Goal: Information Seeking & Learning: Learn about a topic

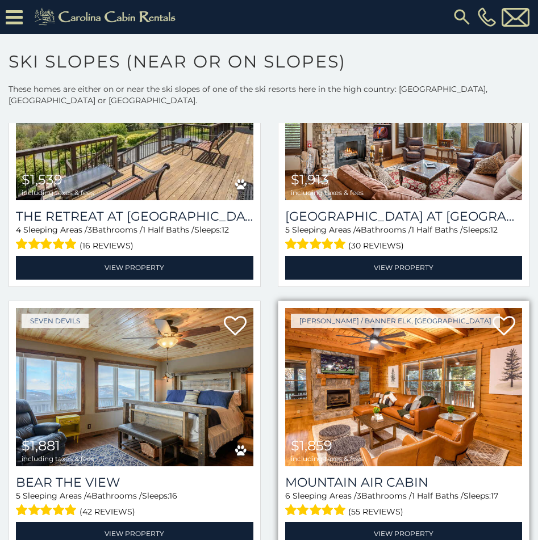
scroll to position [851, 0]
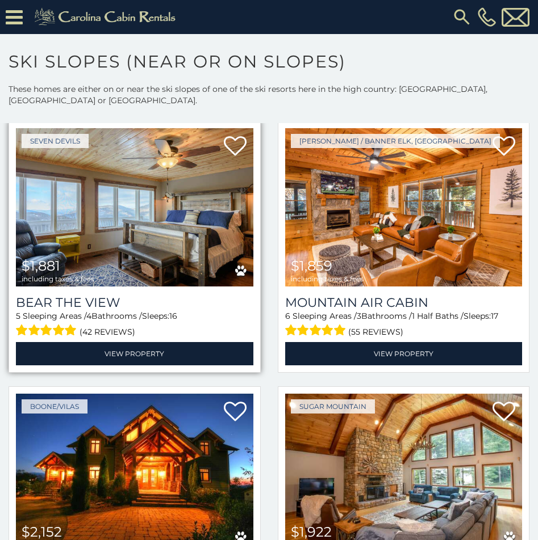
click at [177, 225] on img at bounding box center [134, 207] width 237 height 159
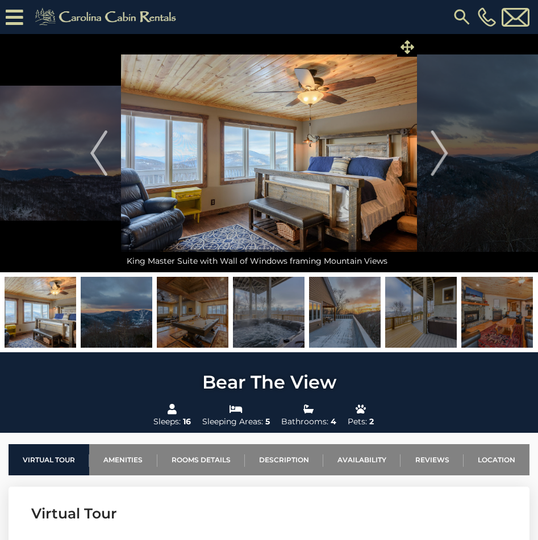
click at [416, 42] on span at bounding box center [407, 47] width 20 height 20
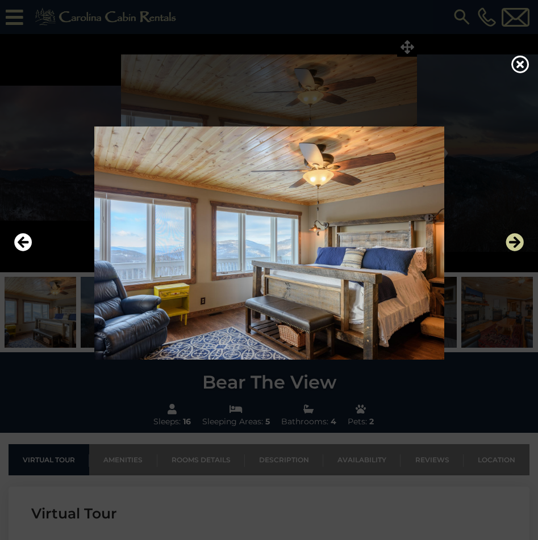
click at [514, 241] on icon "Next" at bounding box center [514, 243] width 18 height 18
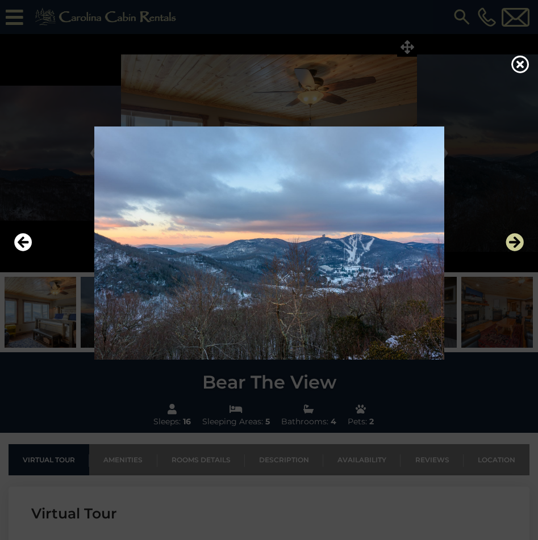
click at [516, 242] on icon "Next" at bounding box center [514, 243] width 18 height 18
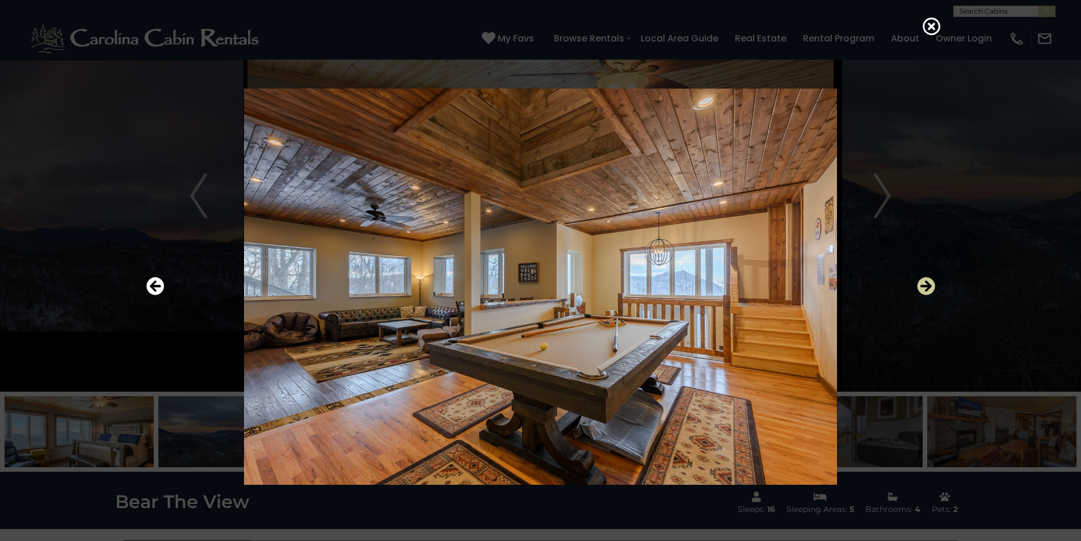
click at [537, 285] on icon "Next" at bounding box center [926, 286] width 18 height 18
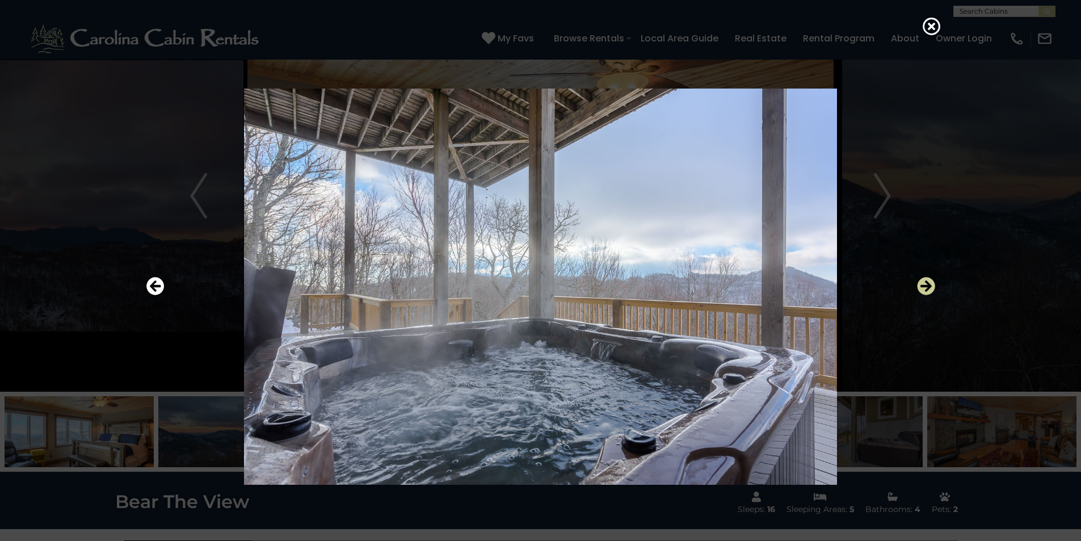
click at [537, 284] on icon "Next" at bounding box center [926, 286] width 18 height 18
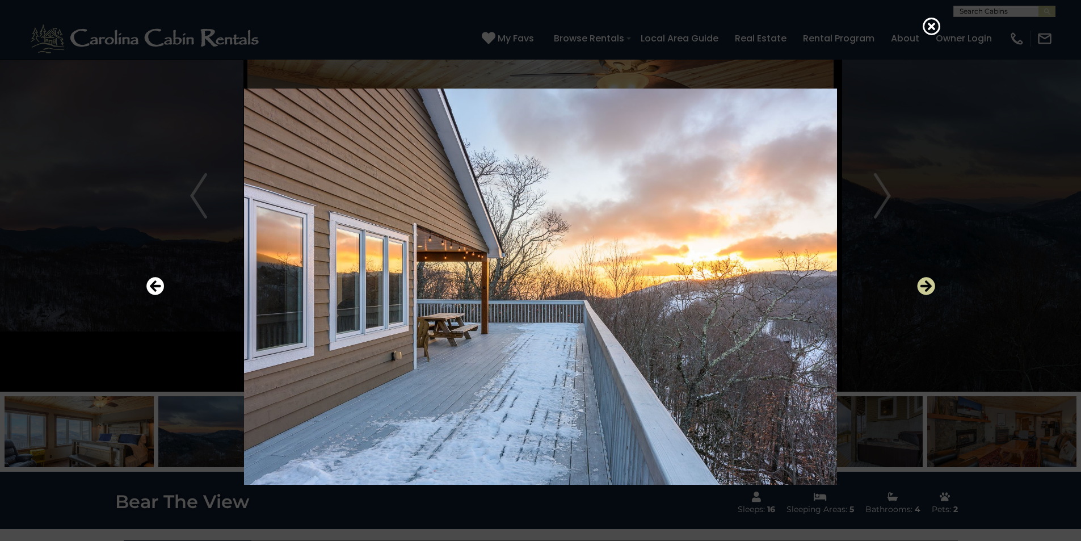
click at [537, 284] on icon "Next" at bounding box center [926, 286] width 18 height 18
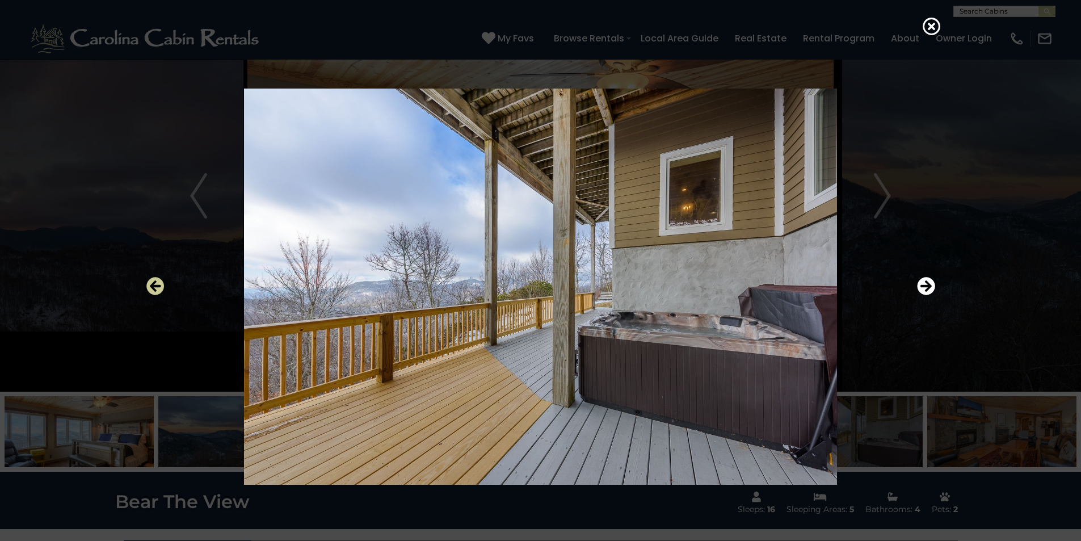
click at [160, 280] on icon "Previous" at bounding box center [155, 286] width 18 height 18
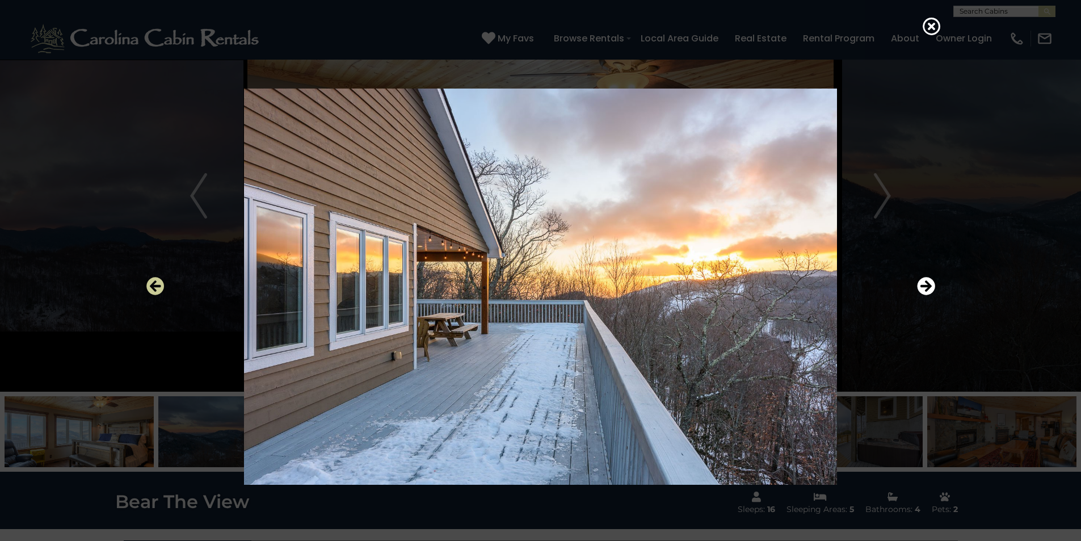
click at [159, 280] on icon "Previous" at bounding box center [155, 286] width 18 height 18
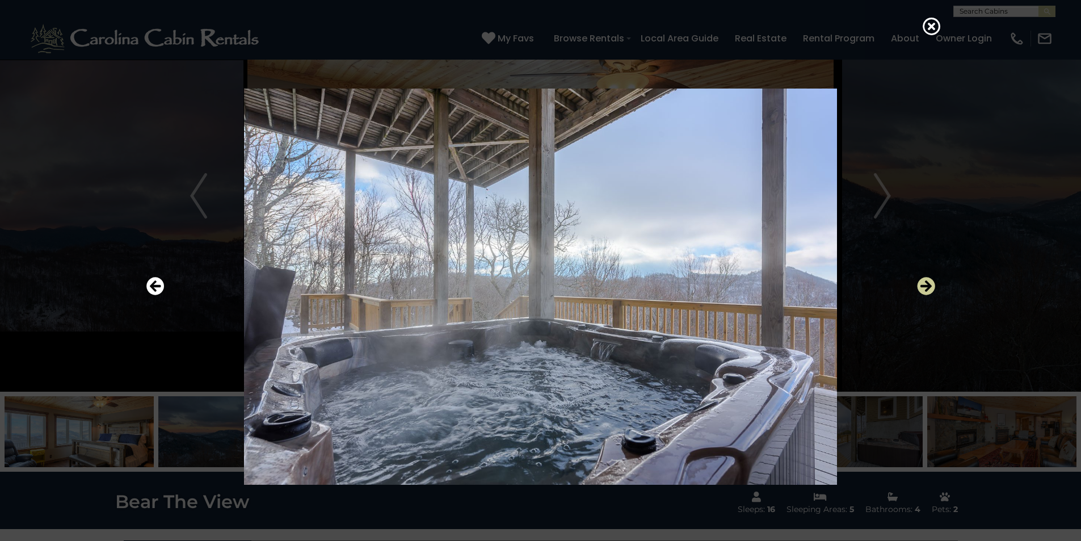
click at [537, 287] on icon "Next" at bounding box center [926, 286] width 18 height 18
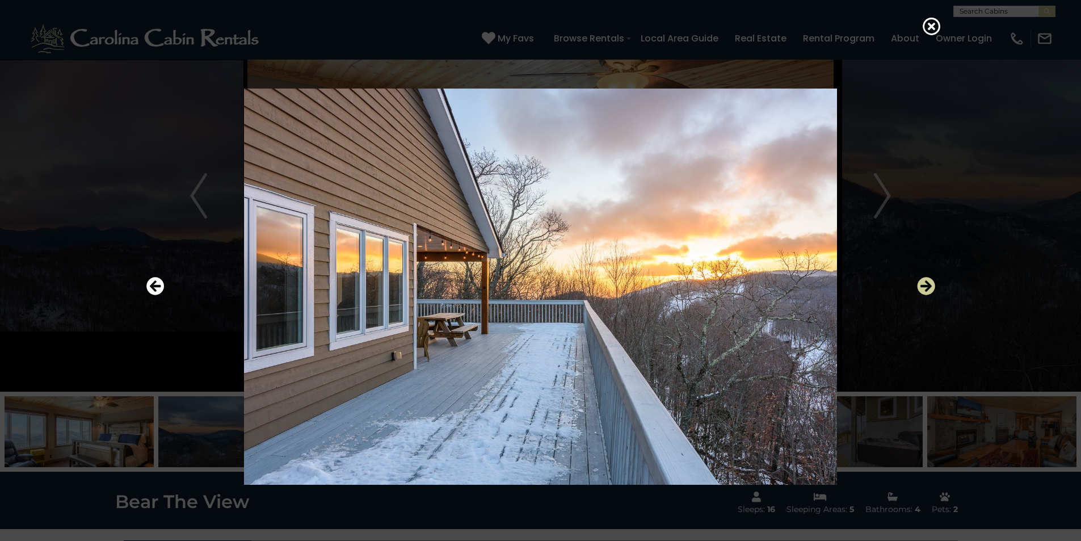
click at [537, 289] on icon "Next" at bounding box center [926, 286] width 18 height 18
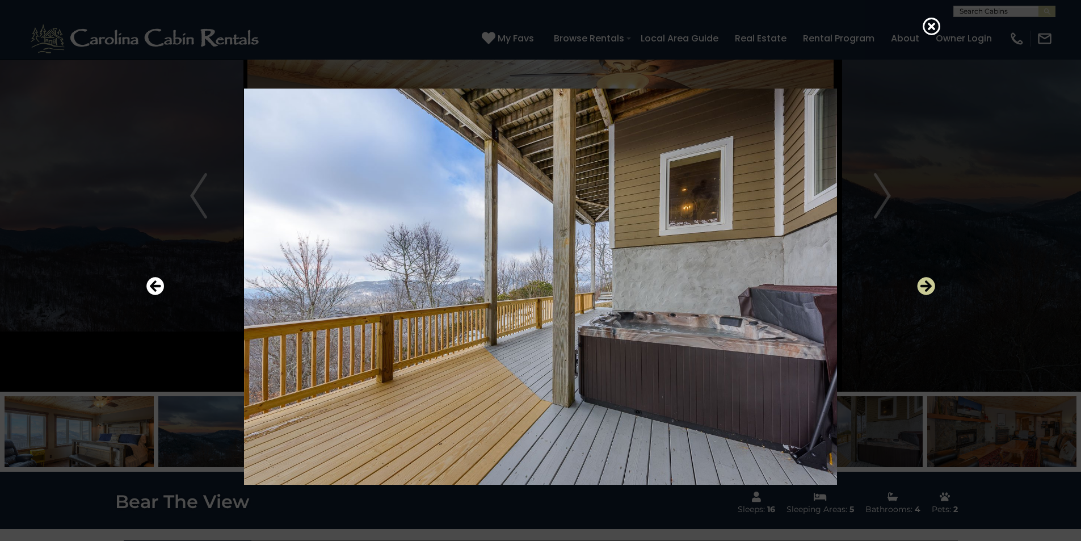
click at [537, 289] on icon "Next" at bounding box center [926, 286] width 18 height 18
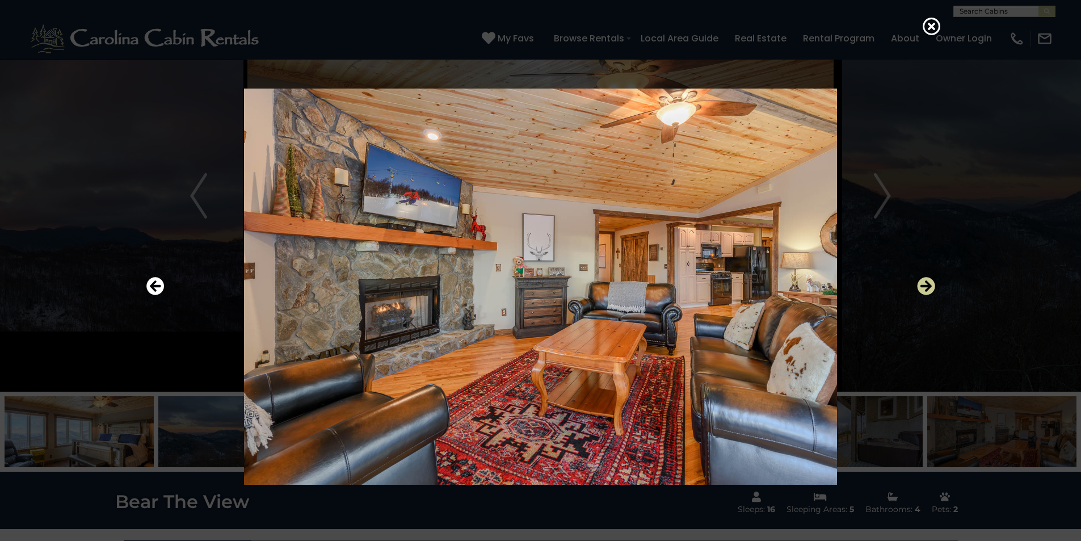
click at [537, 290] on icon "Next" at bounding box center [926, 286] width 18 height 18
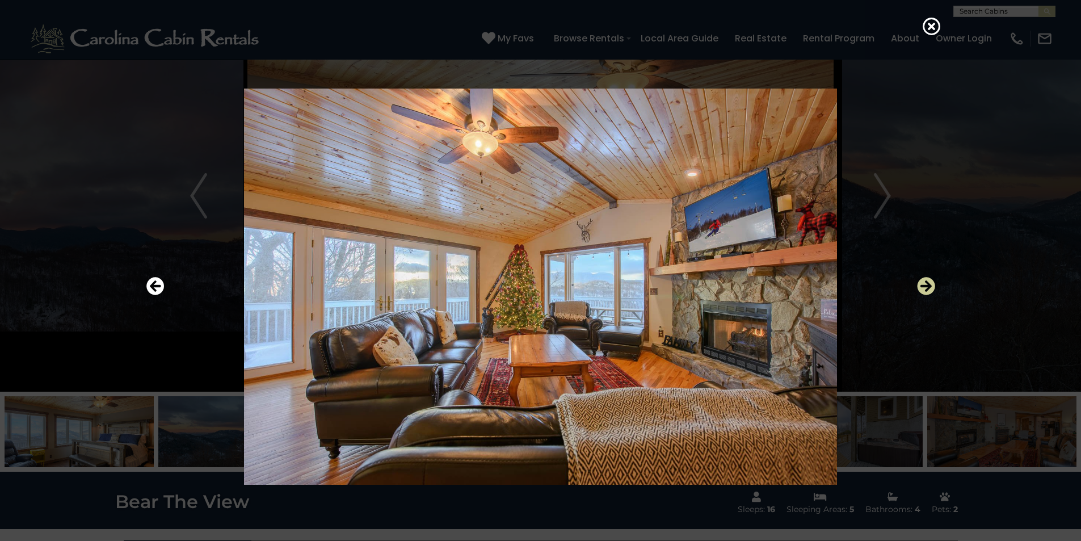
click at [537, 290] on icon "Next" at bounding box center [926, 286] width 18 height 18
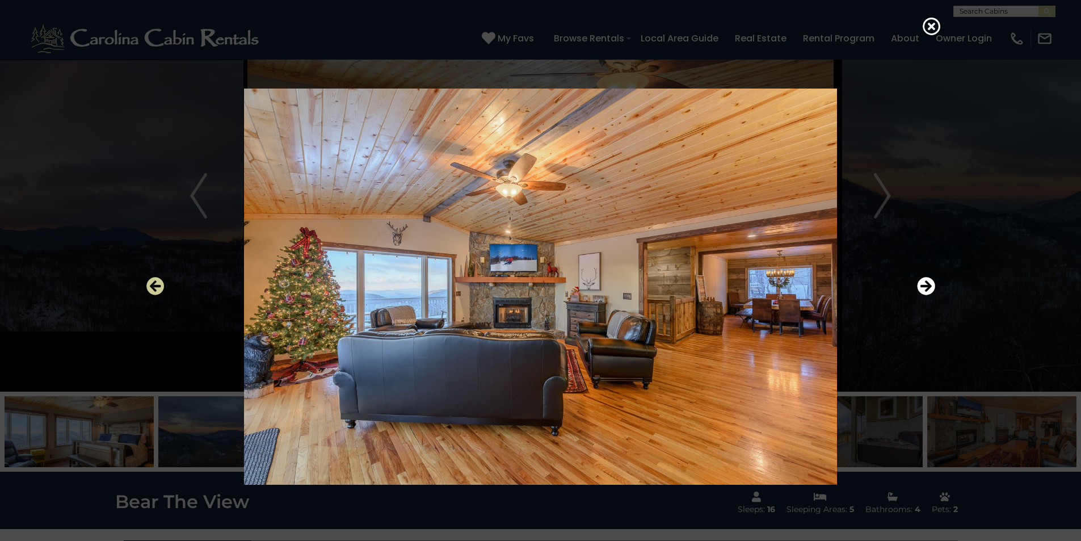
click at [163, 287] on icon "Previous" at bounding box center [155, 286] width 18 height 18
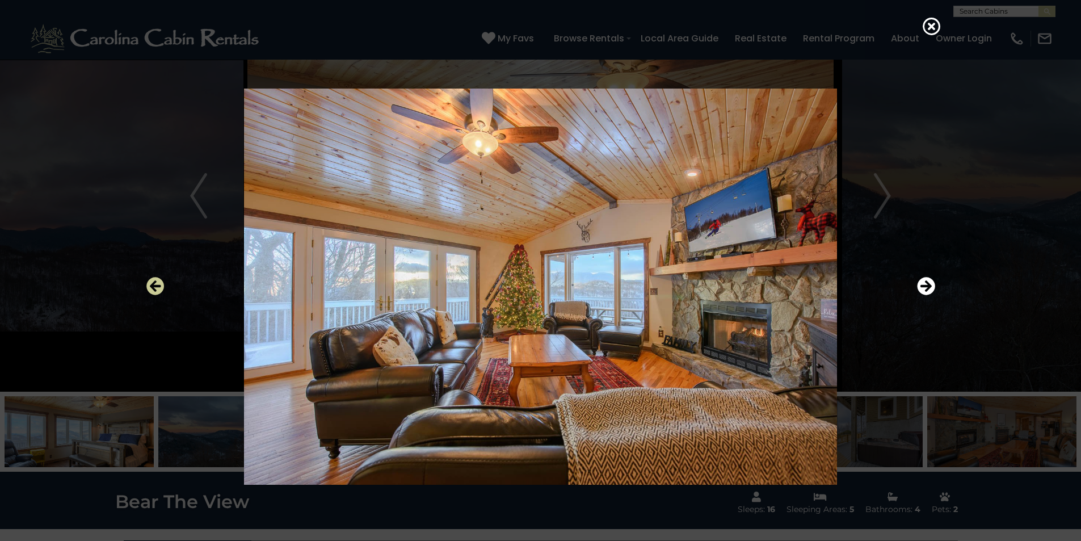
click at [163, 288] on icon "Previous" at bounding box center [155, 286] width 18 height 18
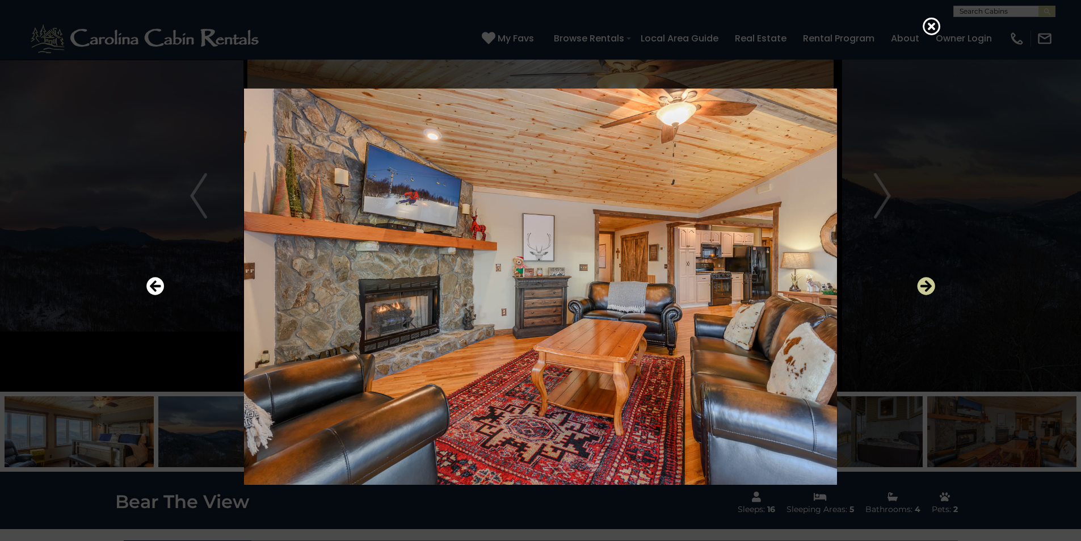
click at [537, 289] on icon "Next" at bounding box center [926, 286] width 18 height 18
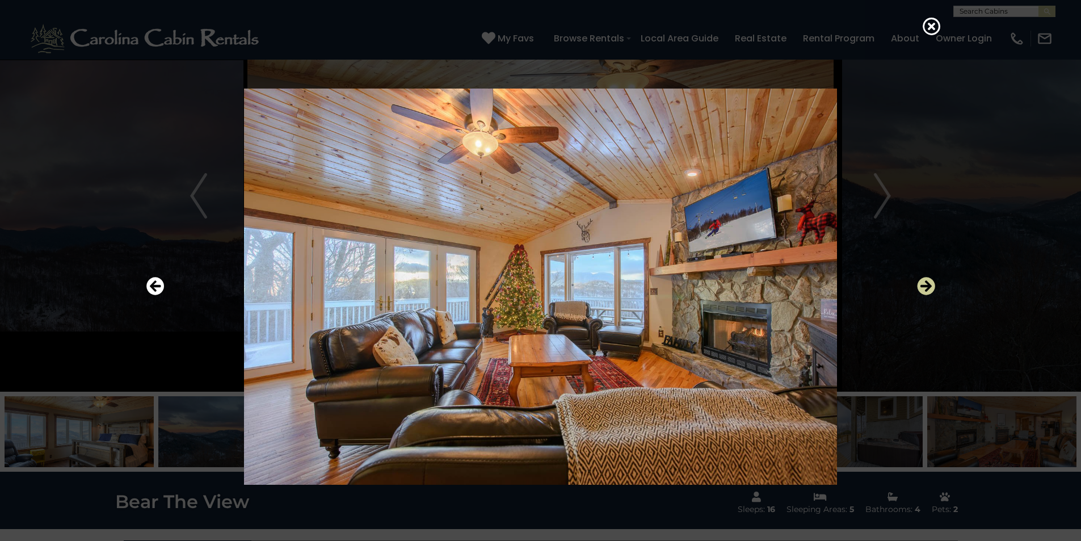
click at [537, 292] on icon "Next" at bounding box center [926, 286] width 18 height 18
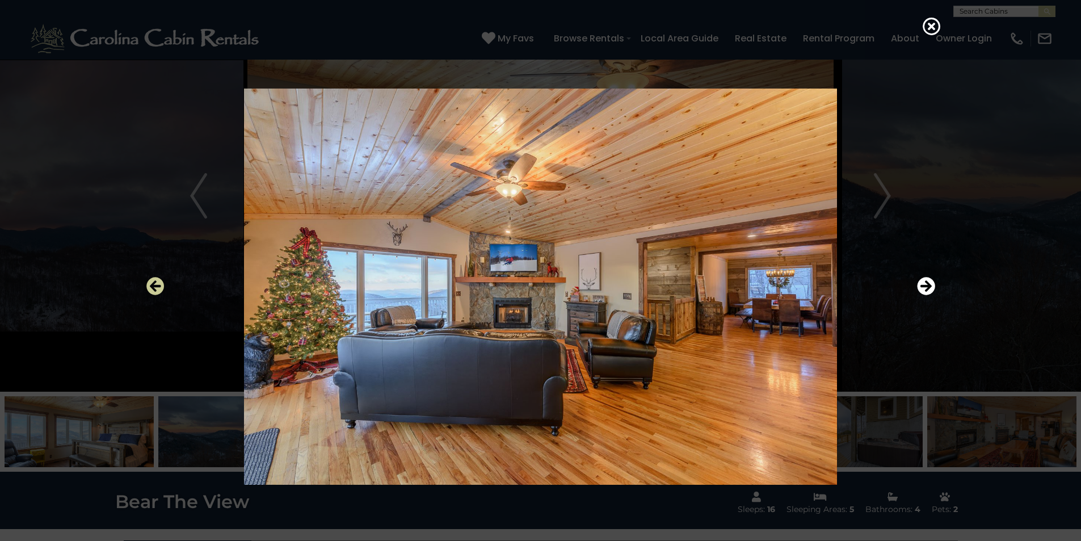
click at [161, 287] on icon "Previous" at bounding box center [155, 286] width 18 height 18
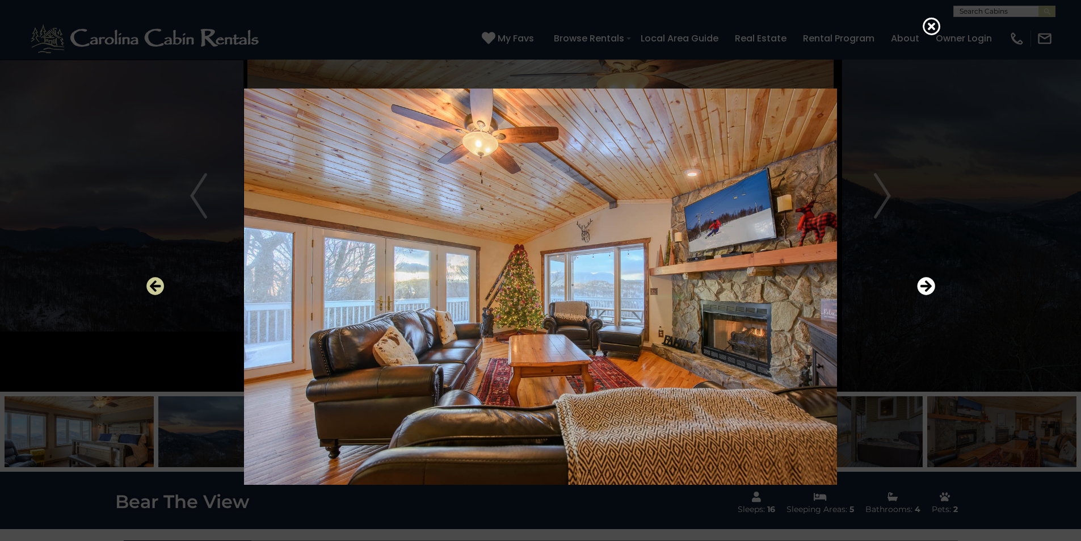
click at [161, 287] on icon "Previous" at bounding box center [155, 286] width 18 height 18
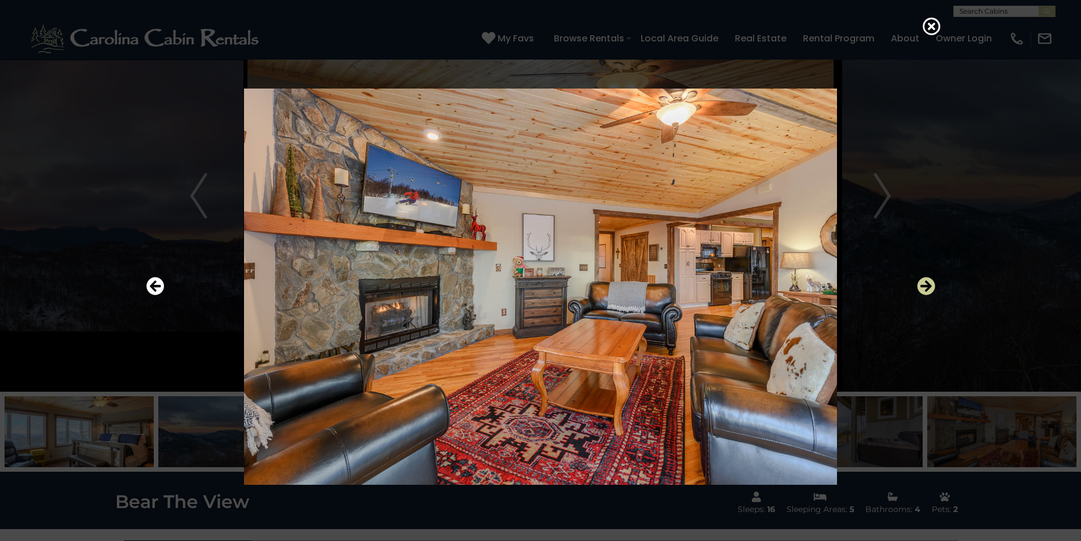
click at [537, 284] on icon "Next" at bounding box center [926, 286] width 18 height 18
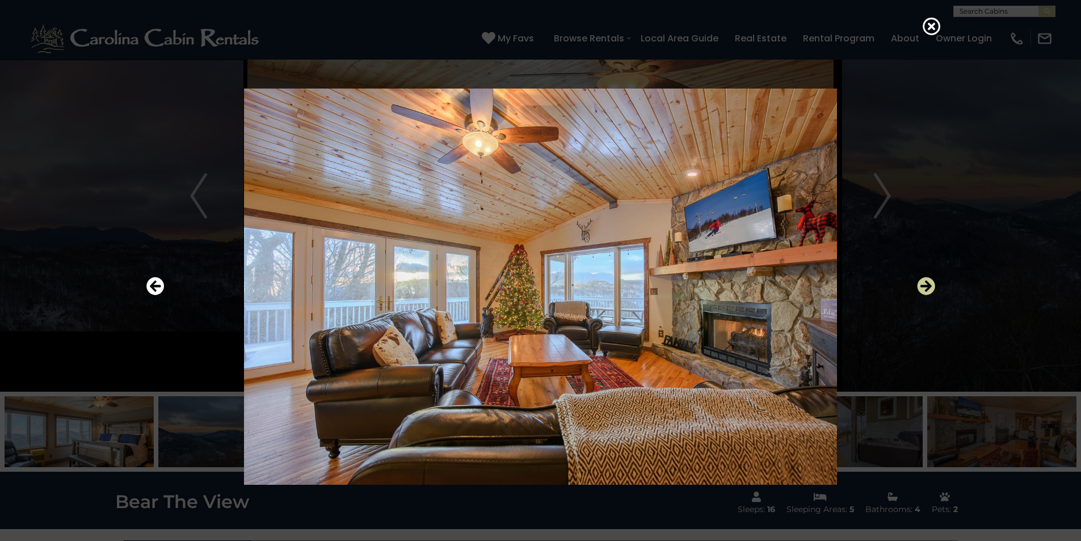
click at [537, 284] on icon "Next" at bounding box center [926, 286] width 18 height 18
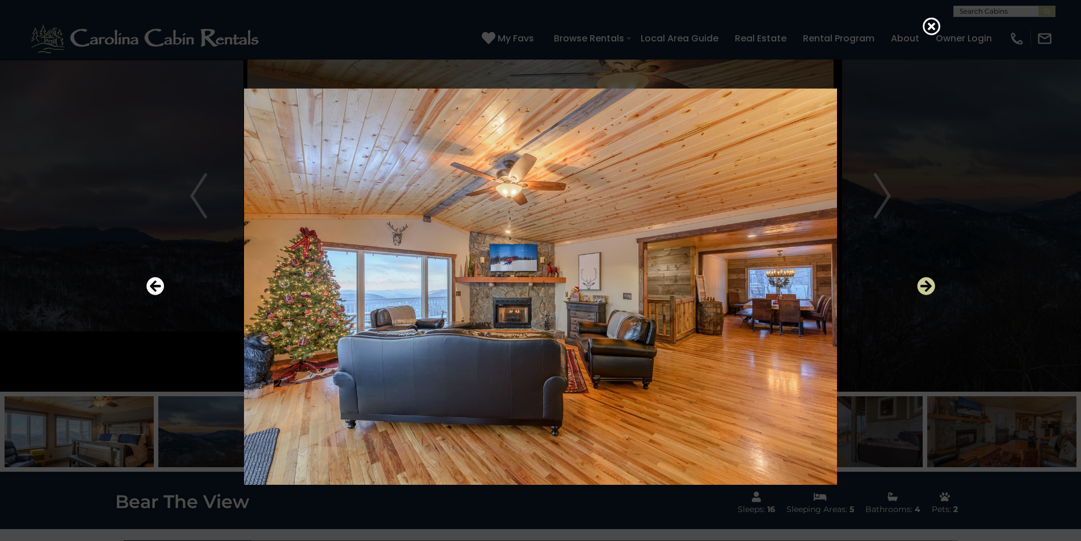
click at [537, 284] on icon "Next" at bounding box center [926, 286] width 18 height 18
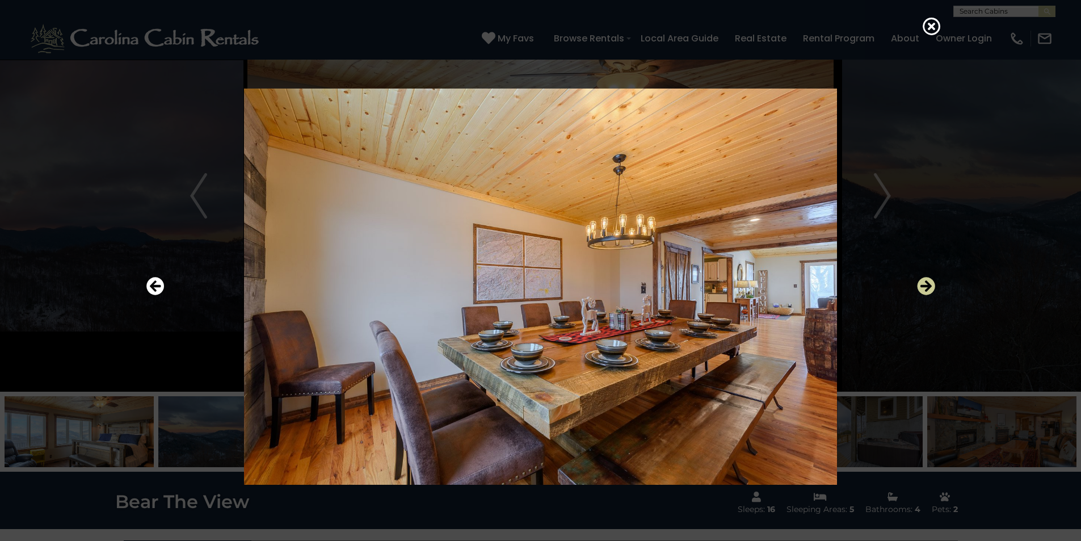
click at [537, 284] on icon "Next" at bounding box center [926, 286] width 18 height 18
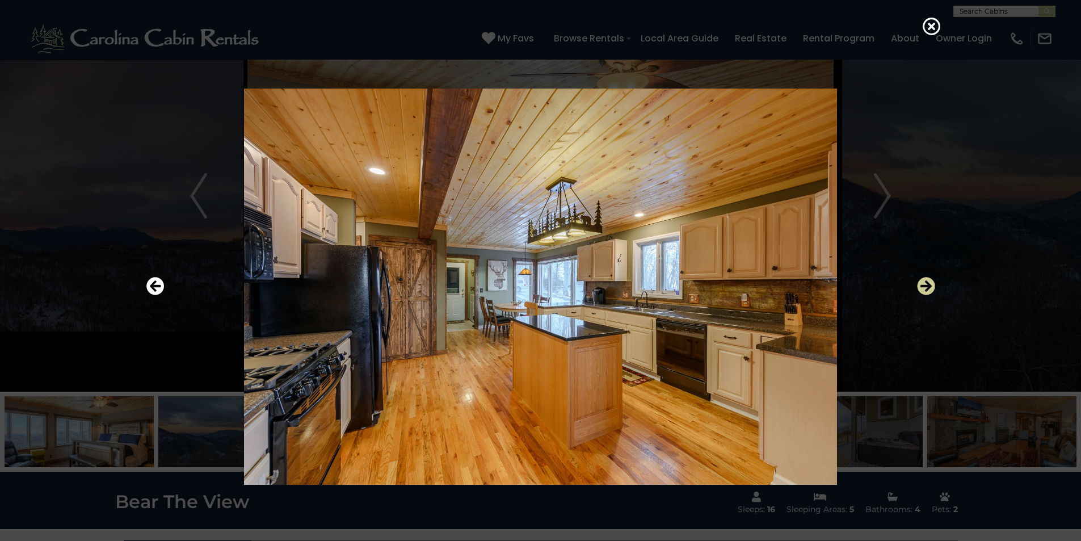
click at [537, 283] on icon "Next" at bounding box center [926, 286] width 18 height 18
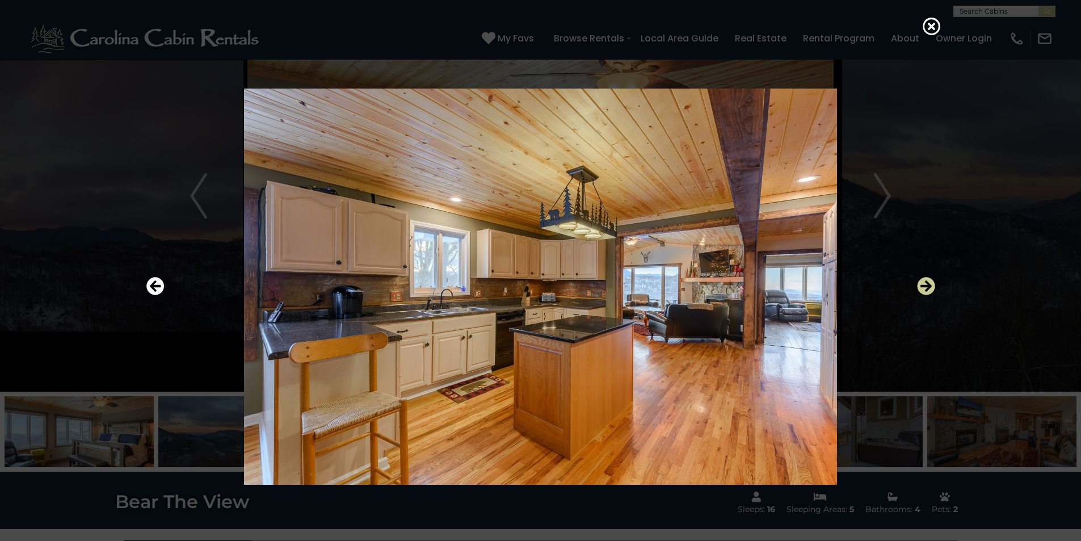
click at [537, 285] on icon "Next" at bounding box center [926, 286] width 18 height 18
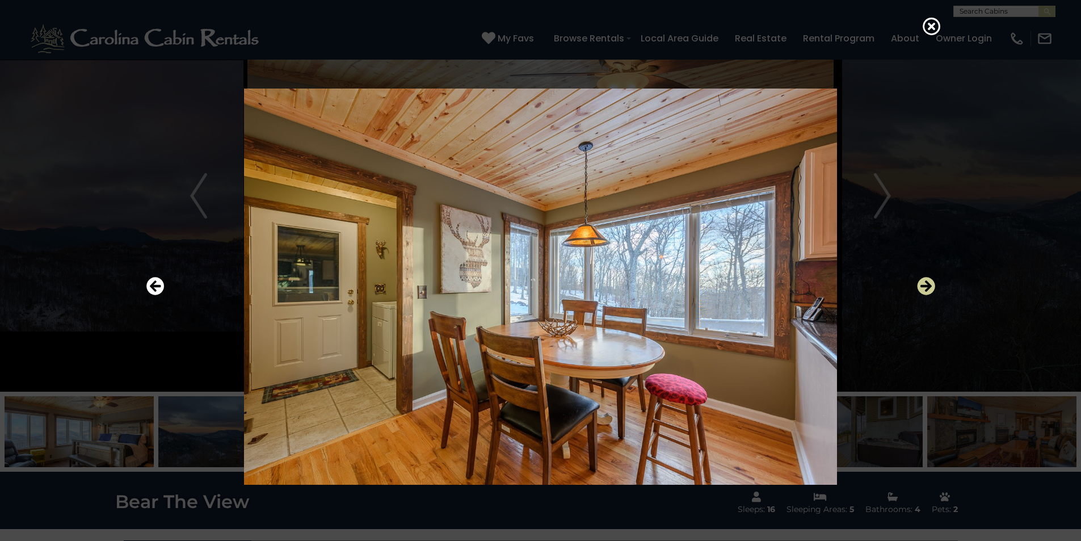
click at [537, 285] on icon "Next" at bounding box center [926, 286] width 18 height 18
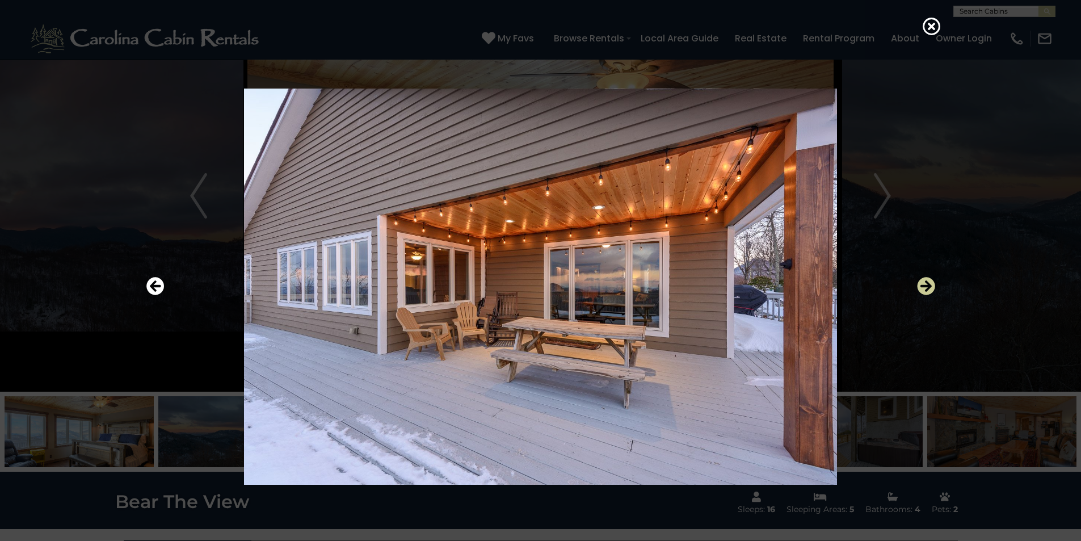
click at [537, 285] on icon "Next" at bounding box center [926, 286] width 18 height 18
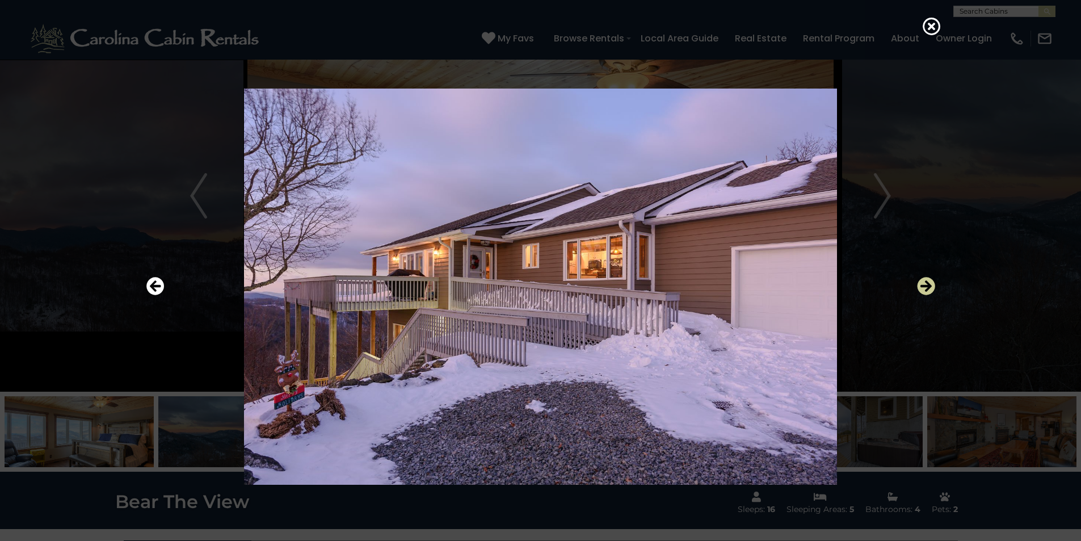
click at [537, 285] on icon "Next" at bounding box center [926, 286] width 18 height 18
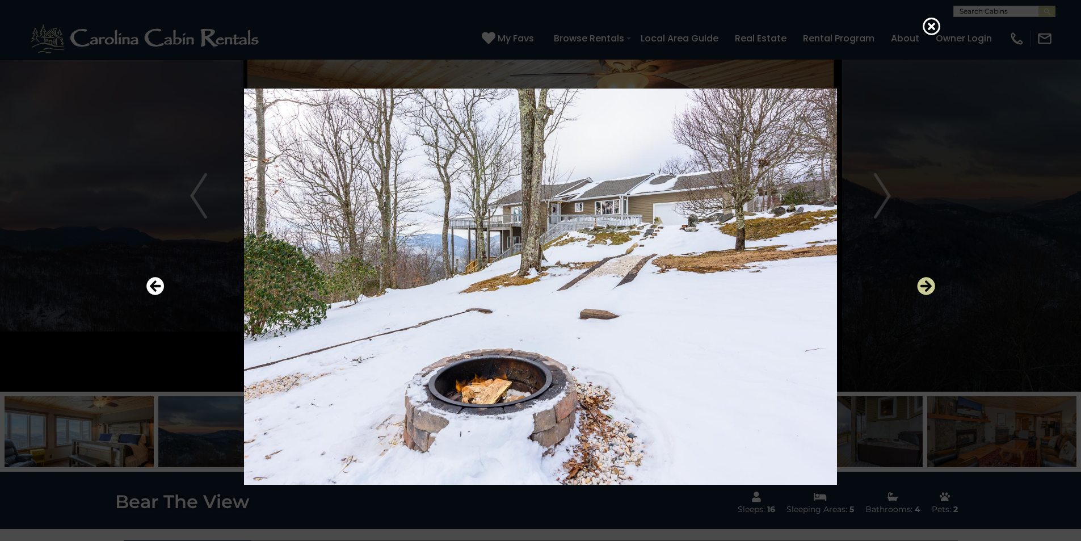
click at [537, 285] on icon "Next" at bounding box center [926, 286] width 18 height 18
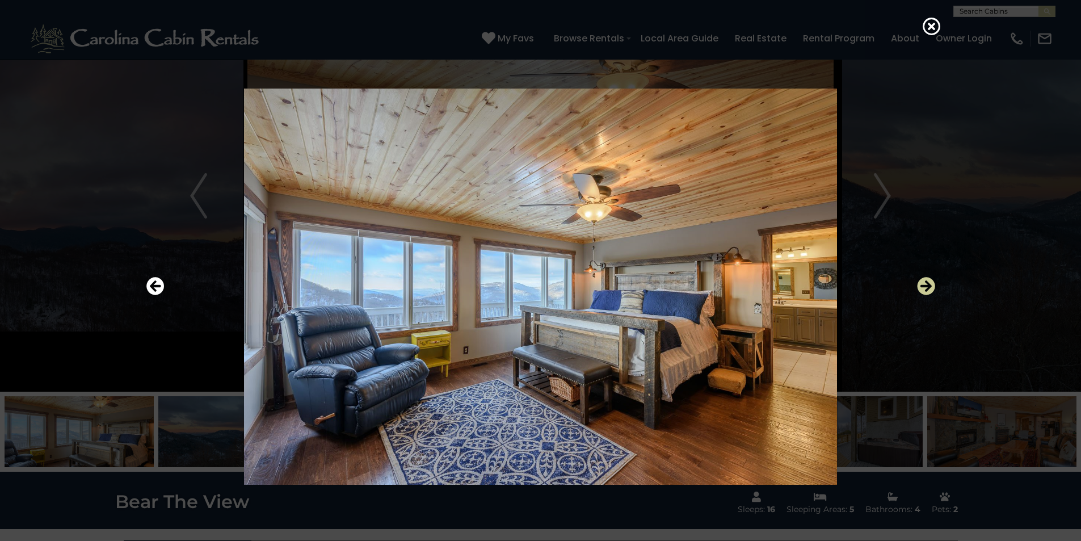
click at [537, 285] on icon "Next" at bounding box center [926, 286] width 18 height 18
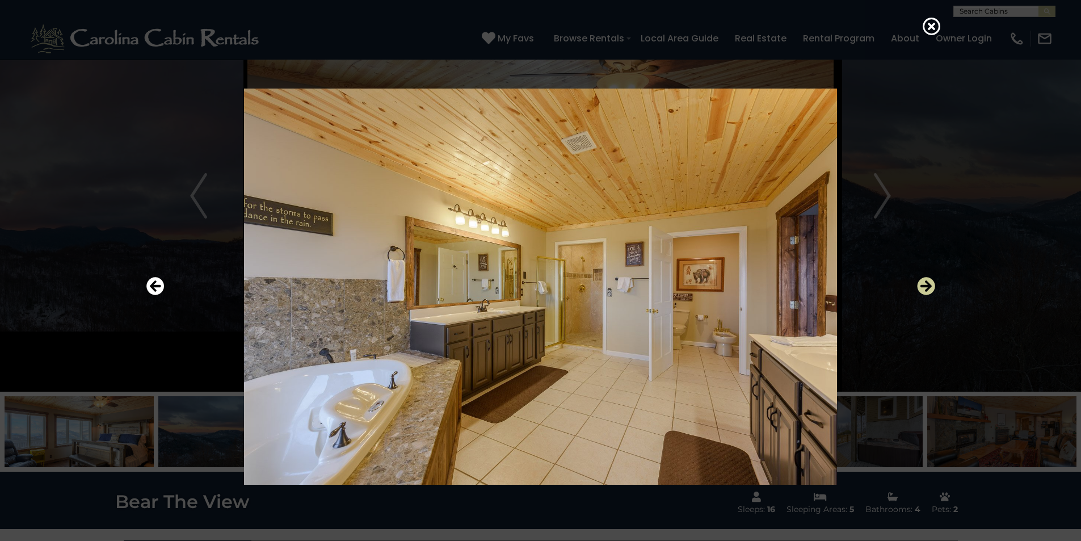
click at [537, 287] on icon "Next" at bounding box center [926, 286] width 18 height 18
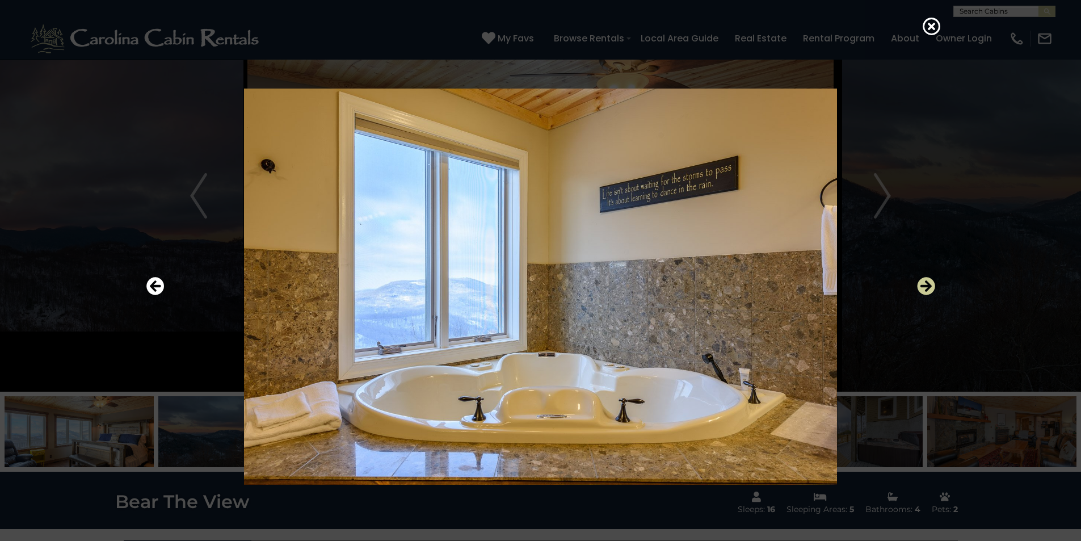
click at [537, 288] on icon "Next" at bounding box center [926, 286] width 18 height 18
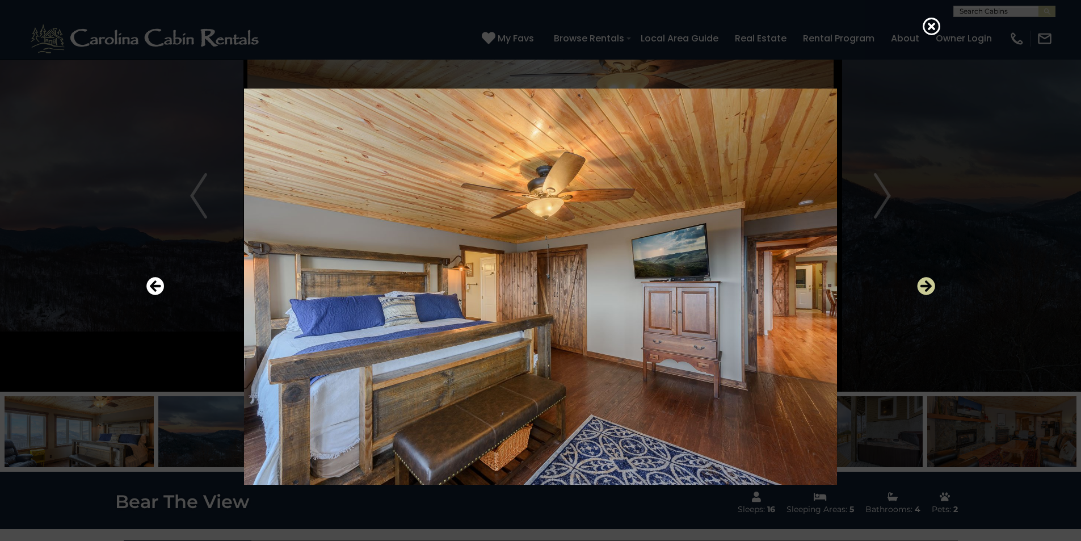
click at [537, 288] on icon "Next" at bounding box center [926, 286] width 18 height 18
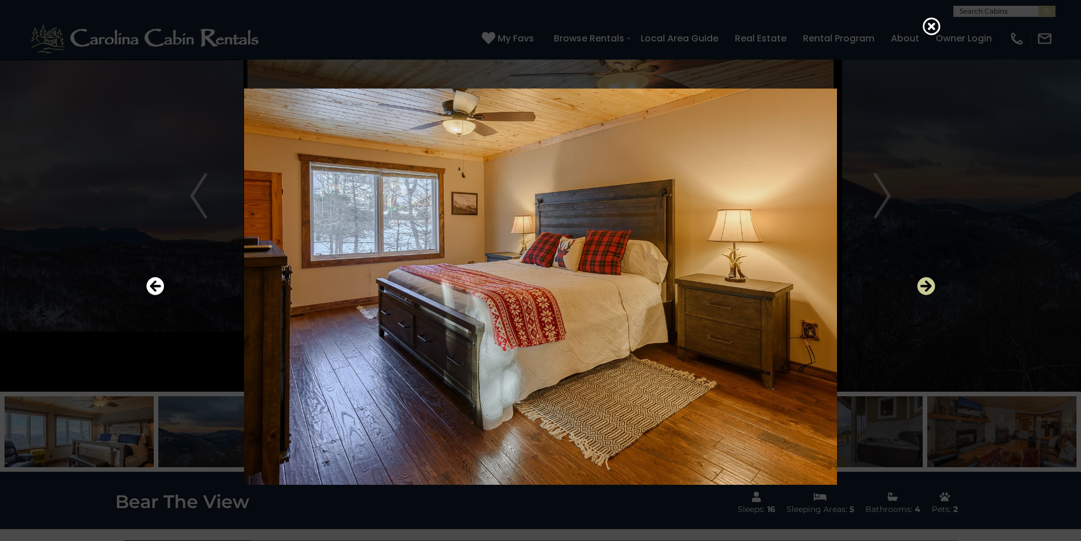
click at [537, 288] on icon "Next" at bounding box center [926, 286] width 18 height 18
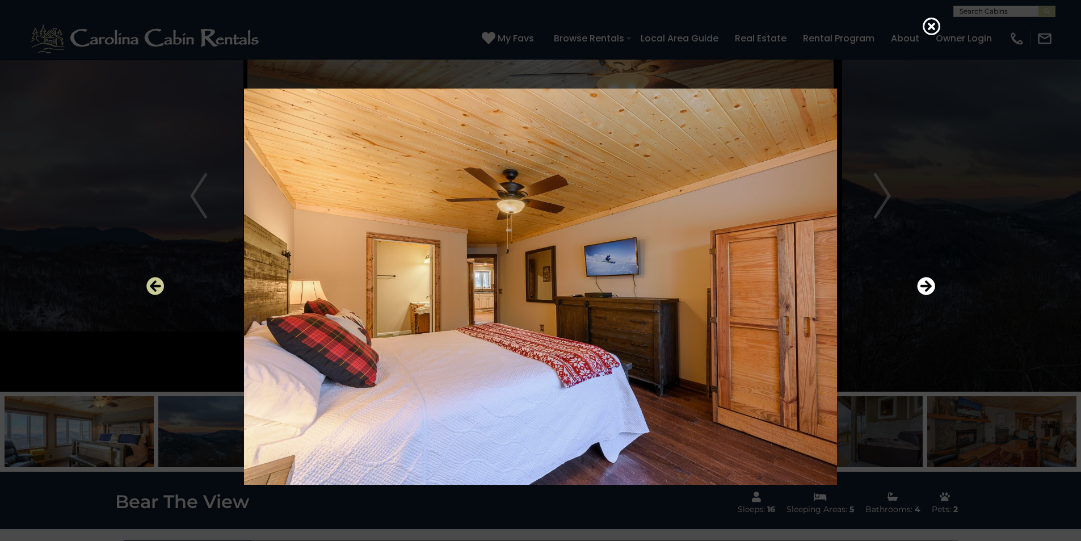
click at [159, 285] on icon "Previous" at bounding box center [155, 286] width 18 height 18
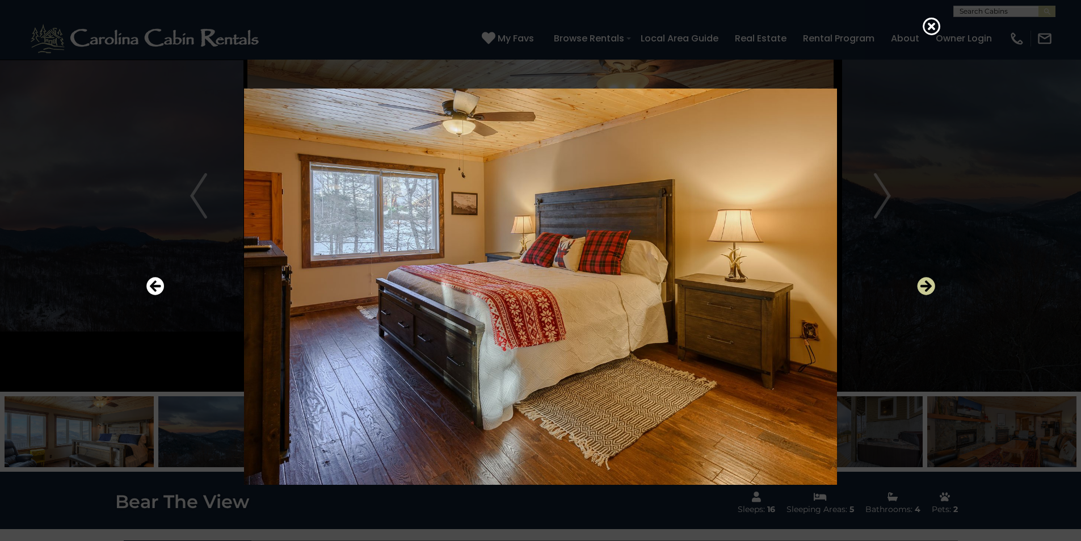
click at [537, 286] on icon "Next" at bounding box center [926, 286] width 18 height 18
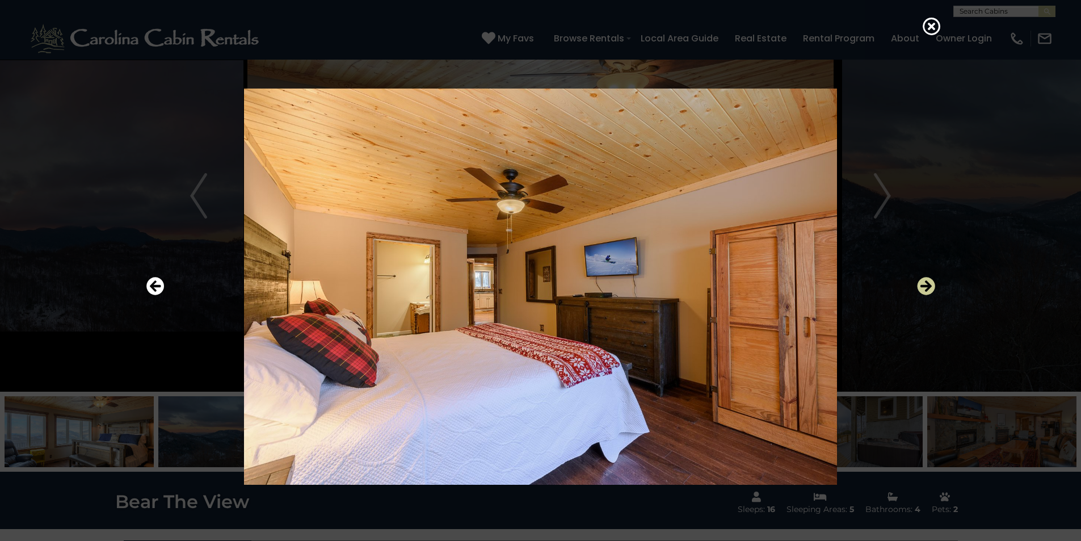
click at [537, 284] on icon "Next" at bounding box center [926, 286] width 18 height 18
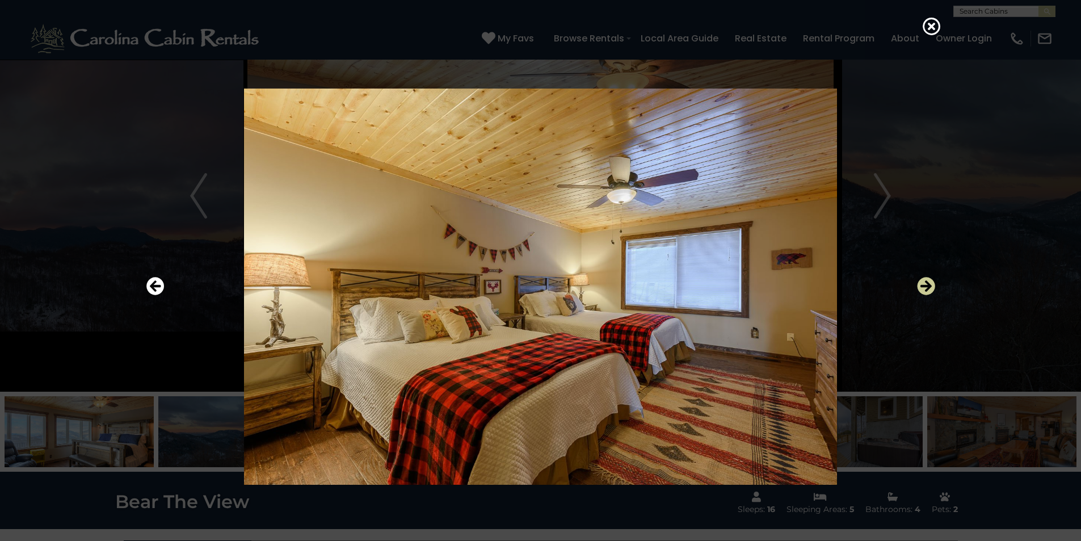
click at [537, 284] on icon "Next" at bounding box center [926, 286] width 18 height 18
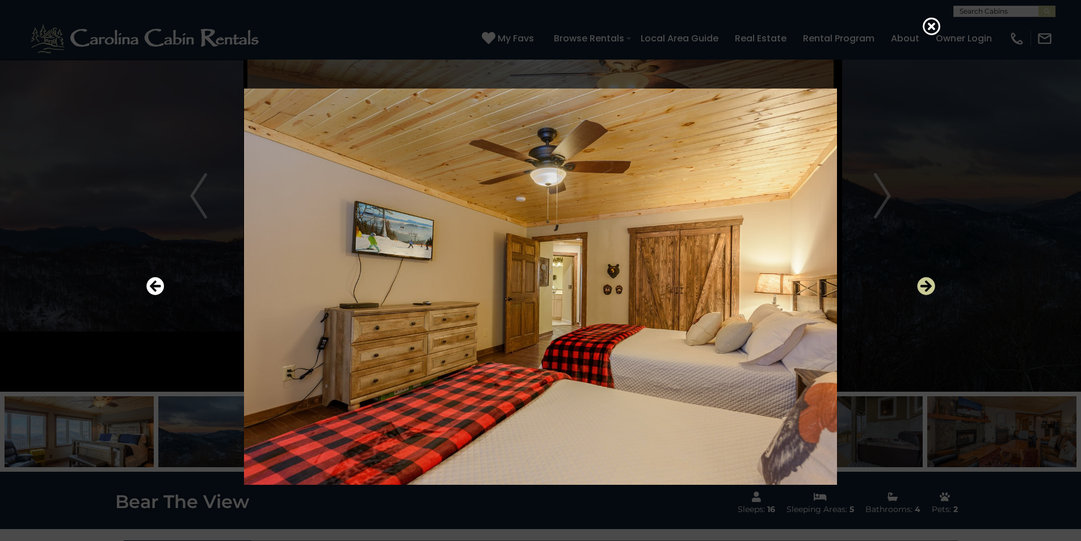
click at [537, 284] on icon "Next" at bounding box center [926, 286] width 18 height 18
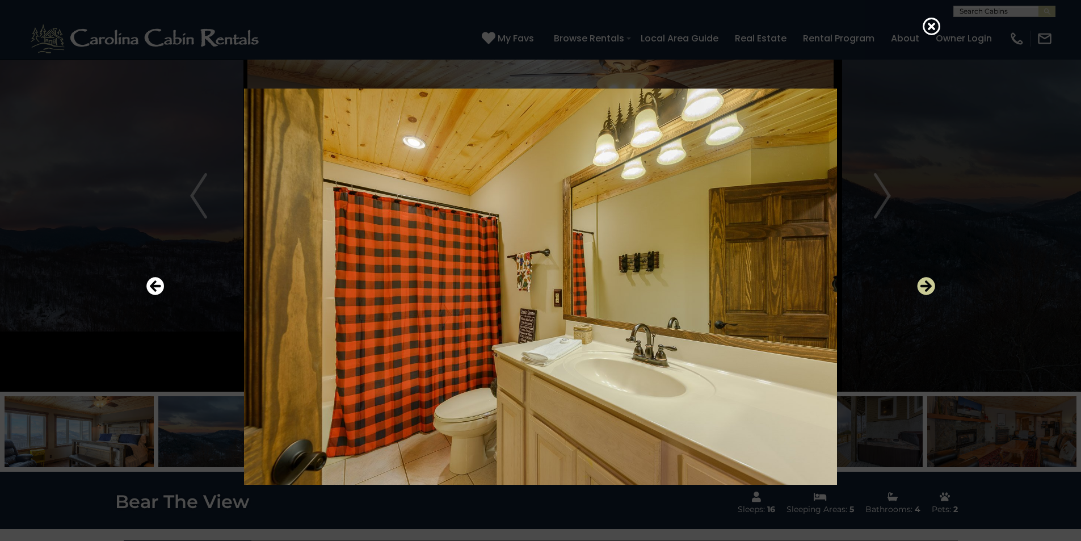
click at [537, 283] on icon "Next" at bounding box center [926, 286] width 18 height 18
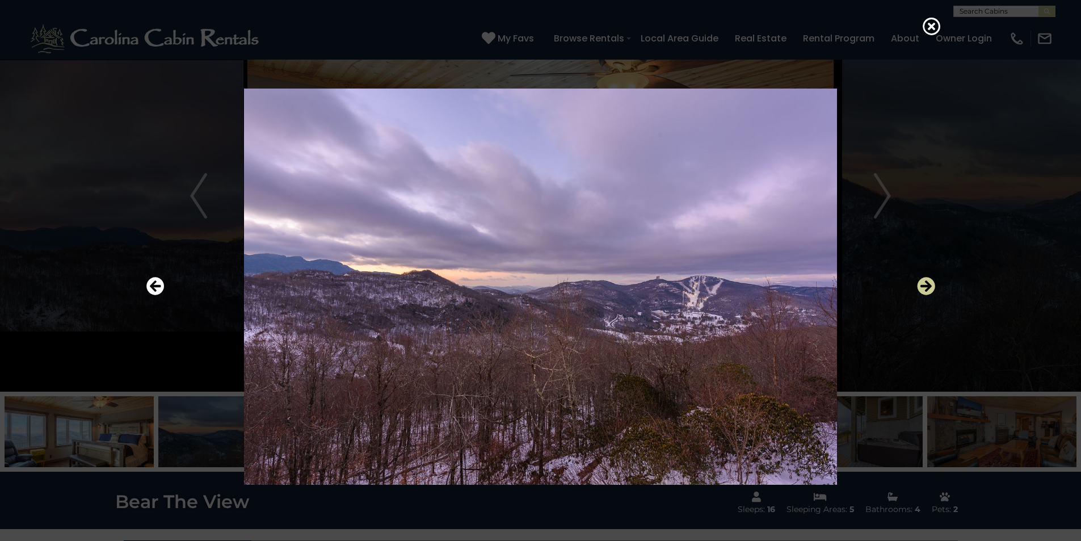
click at [537, 283] on icon "Next" at bounding box center [926, 286] width 18 height 18
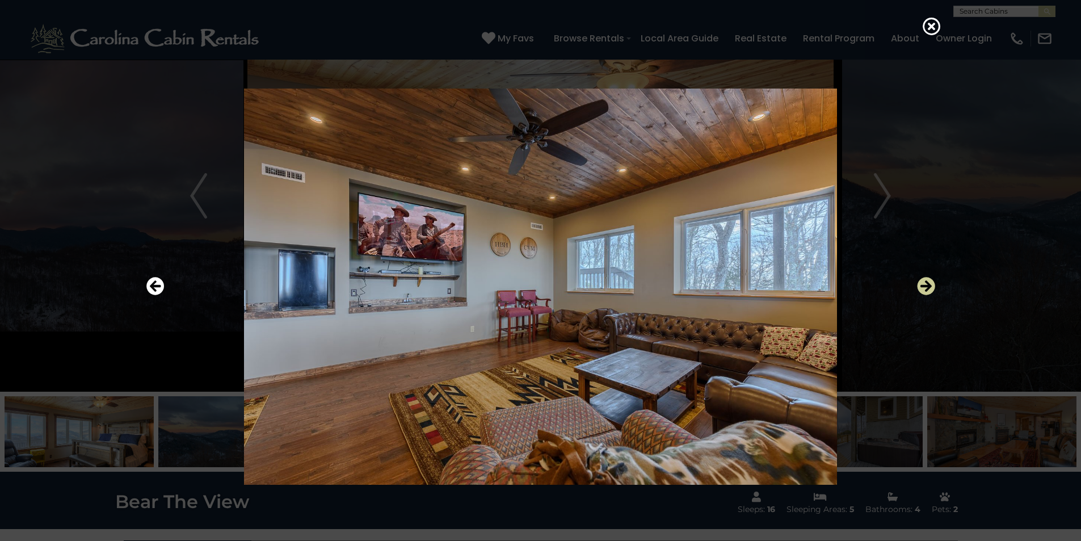
click at [537, 283] on icon "Next" at bounding box center [926, 286] width 18 height 18
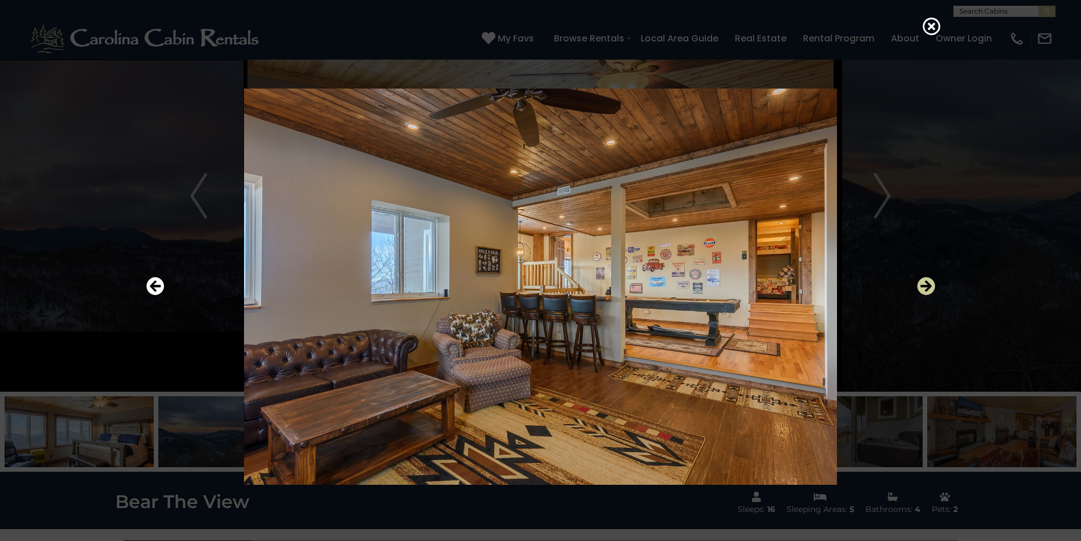
click at [537, 283] on icon "Next" at bounding box center [926, 286] width 18 height 18
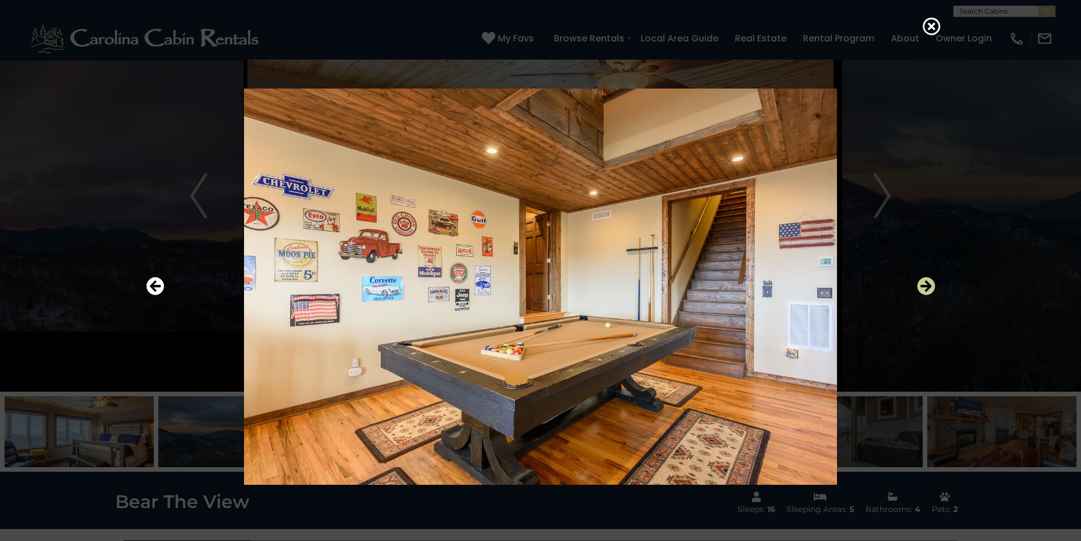
click at [537, 283] on icon "Next" at bounding box center [926, 286] width 18 height 18
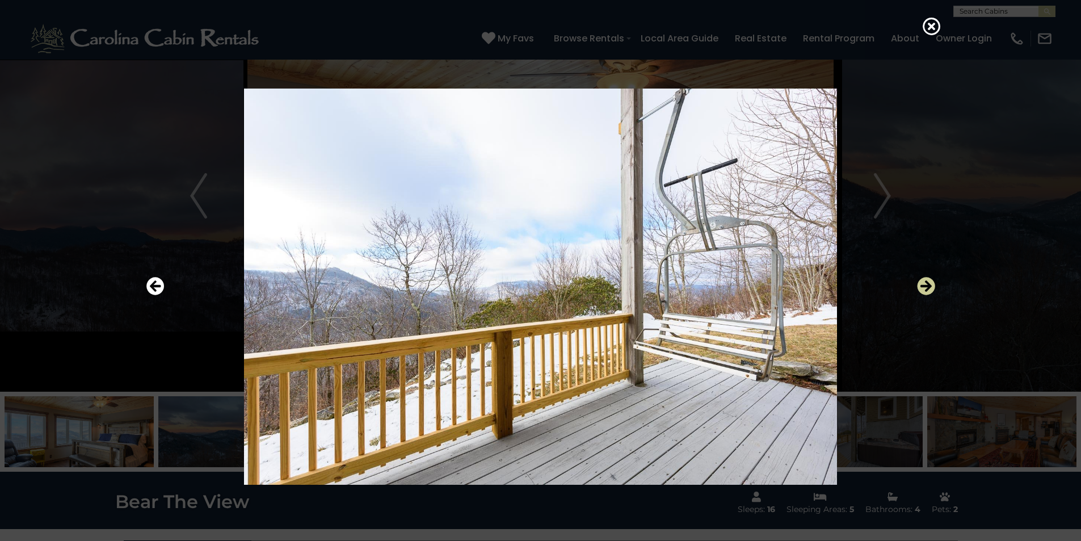
click at [537, 283] on icon "Next" at bounding box center [926, 286] width 18 height 18
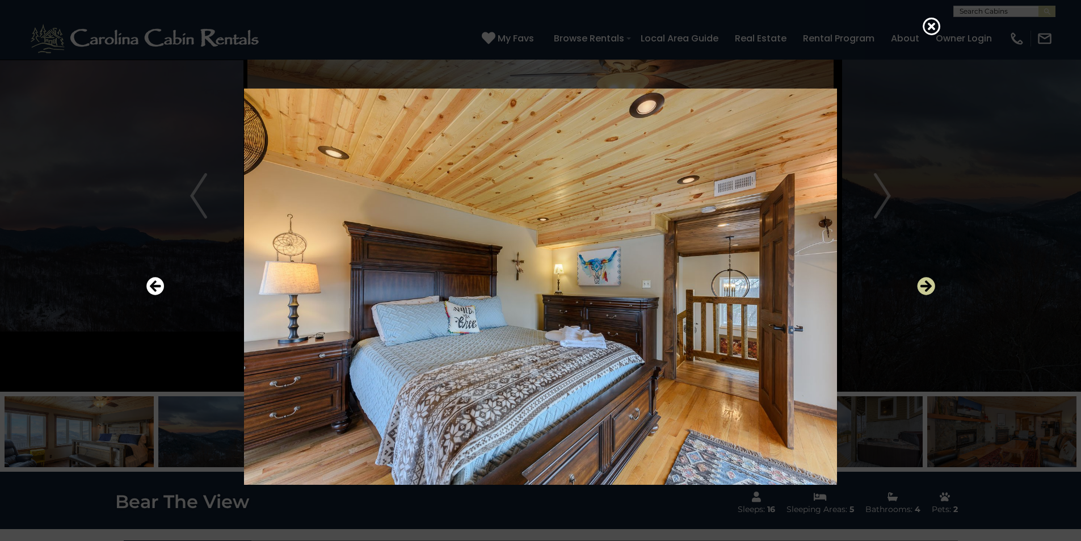
click at [537, 283] on icon "Next" at bounding box center [926, 286] width 18 height 18
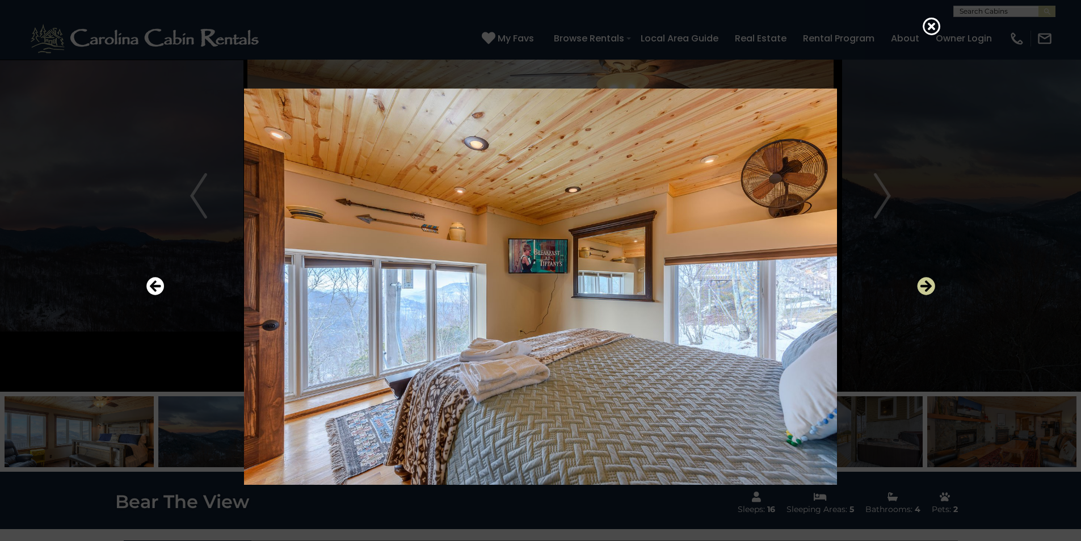
click at [537, 283] on icon "Next" at bounding box center [926, 286] width 18 height 18
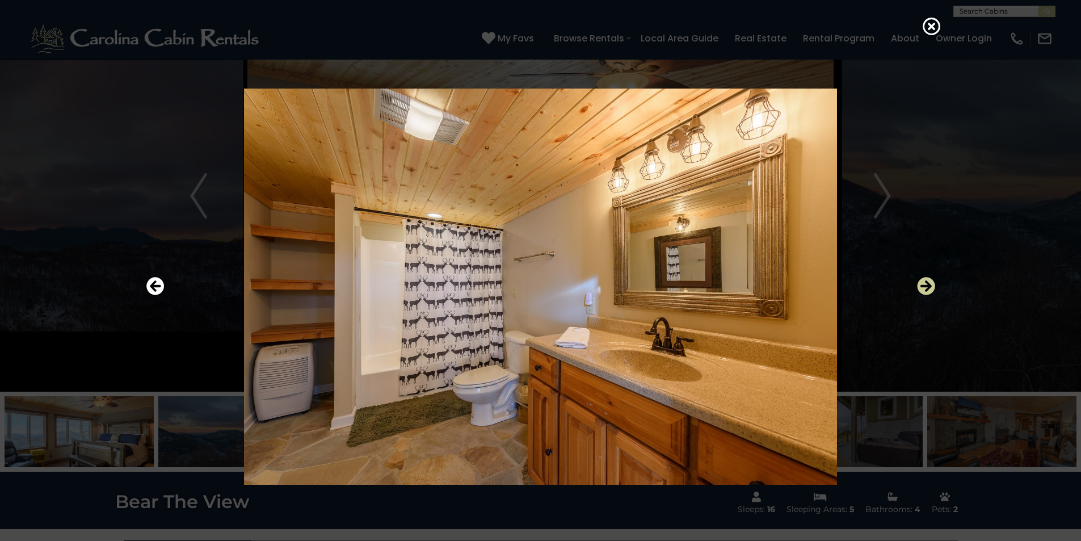
click at [537, 282] on icon "Next" at bounding box center [926, 286] width 18 height 18
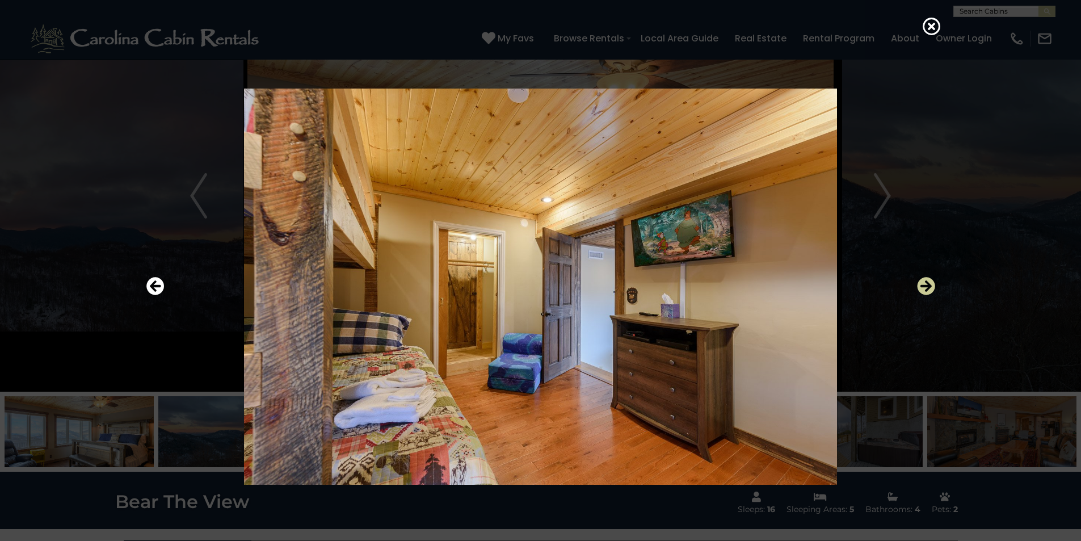
click at [537, 284] on icon "Next" at bounding box center [926, 286] width 18 height 18
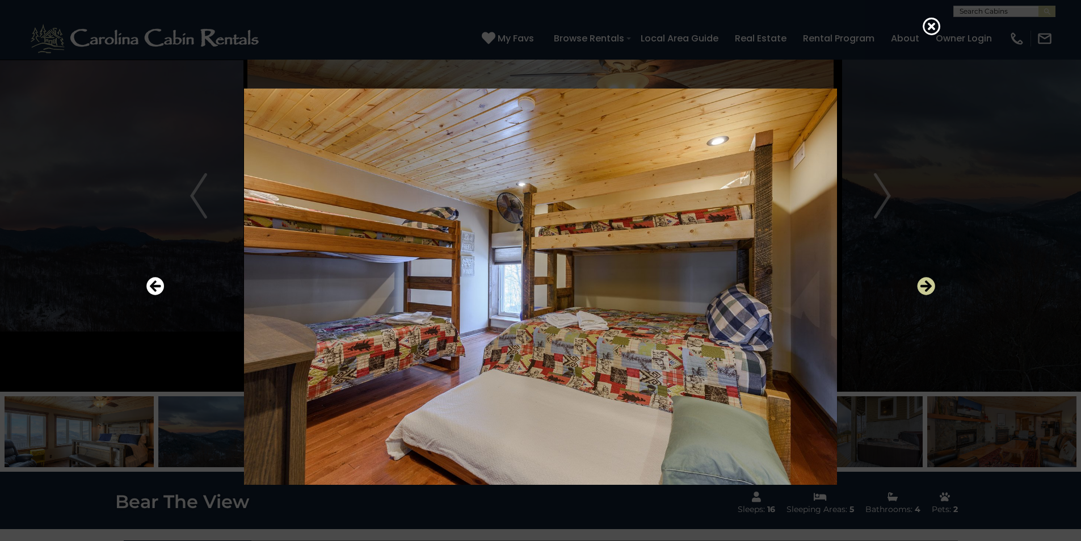
click at [537, 284] on icon "Next" at bounding box center [926, 286] width 18 height 18
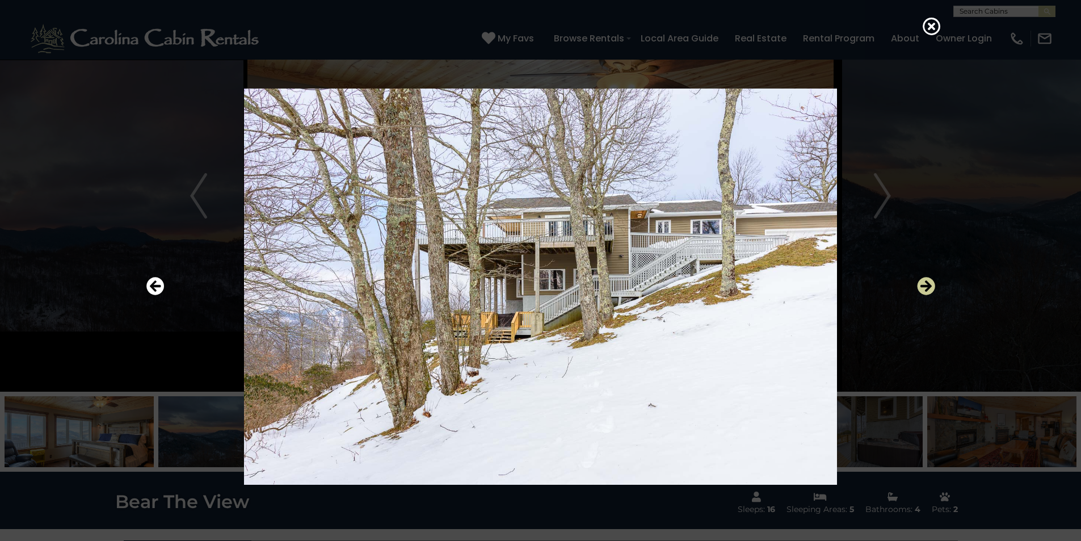
click at [537, 284] on icon "Next" at bounding box center [926, 286] width 18 height 18
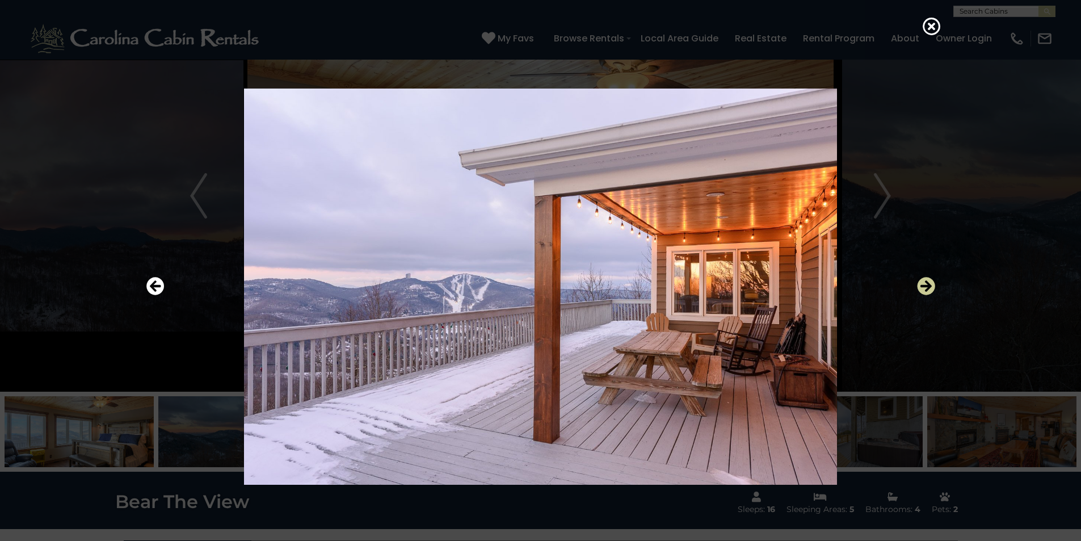
click at [537, 284] on icon "Next" at bounding box center [926, 286] width 18 height 18
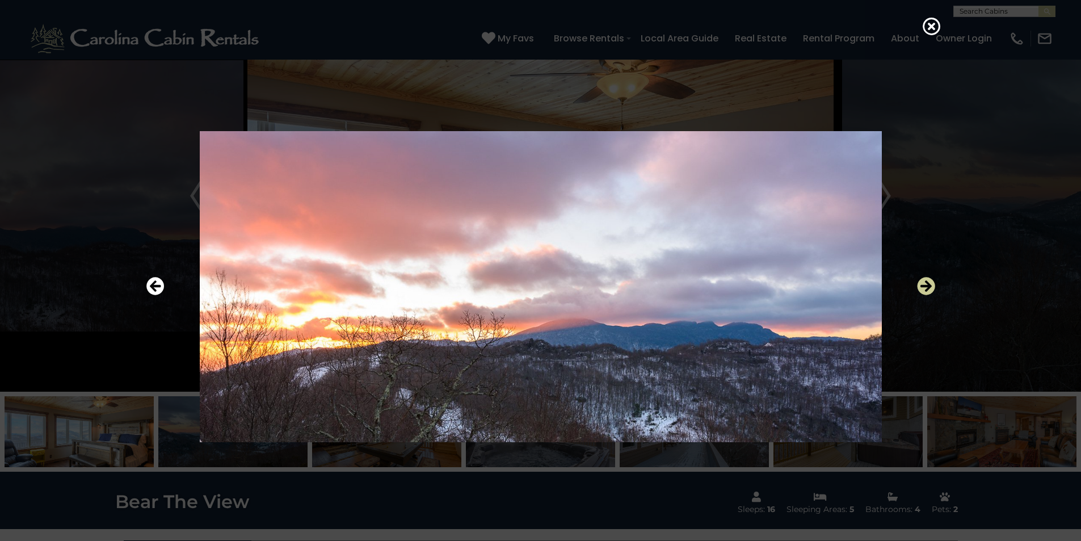
click at [537, 284] on icon "Next" at bounding box center [926, 286] width 18 height 18
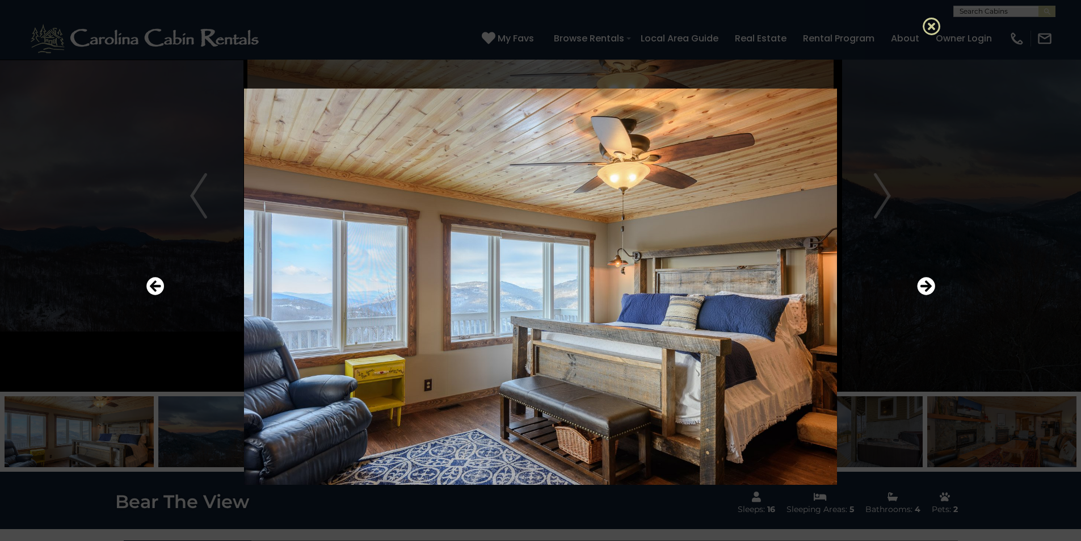
click at [537, 26] on icon at bounding box center [932, 26] width 18 height 18
